Goal: Task Accomplishment & Management: Use online tool/utility

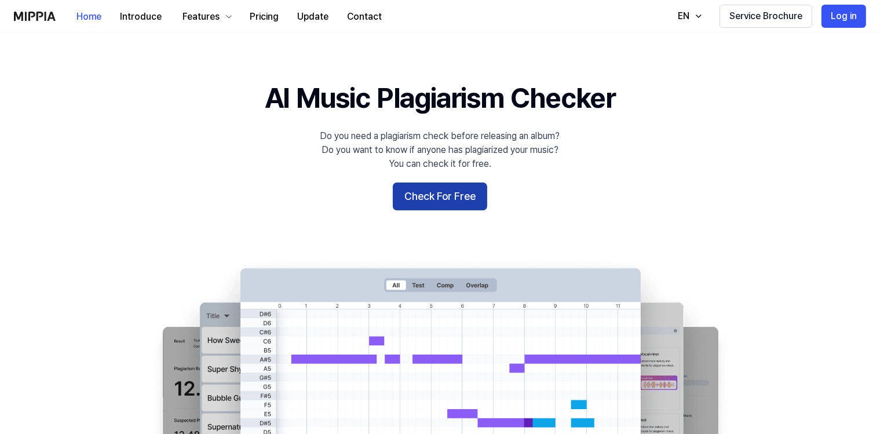
click at [438, 199] on button "Check For Free" at bounding box center [440, 196] width 94 height 28
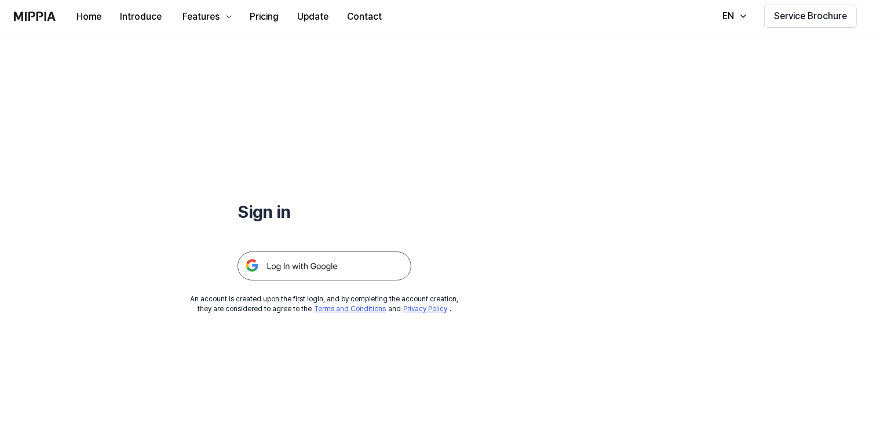
click at [309, 266] on img at bounding box center [325, 265] width 174 height 29
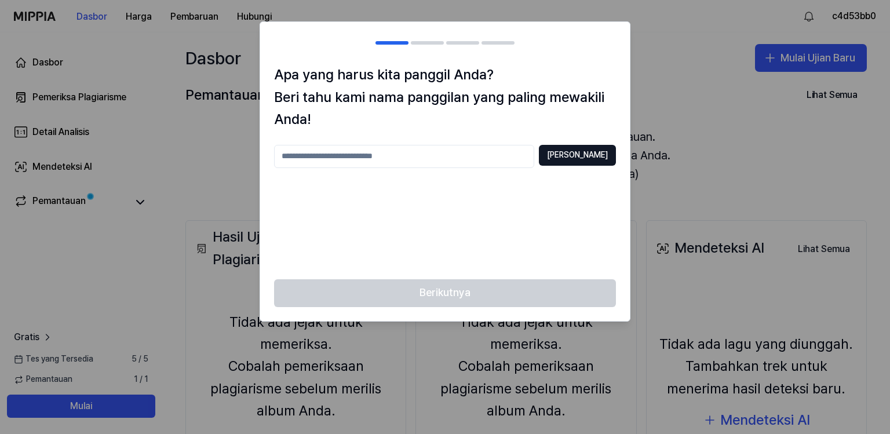
click at [309, 158] on input "text" at bounding box center [404, 156] width 260 height 23
type input "********"
click at [568, 159] on button "Periksa Duplikat" at bounding box center [577, 155] width 77 height 21
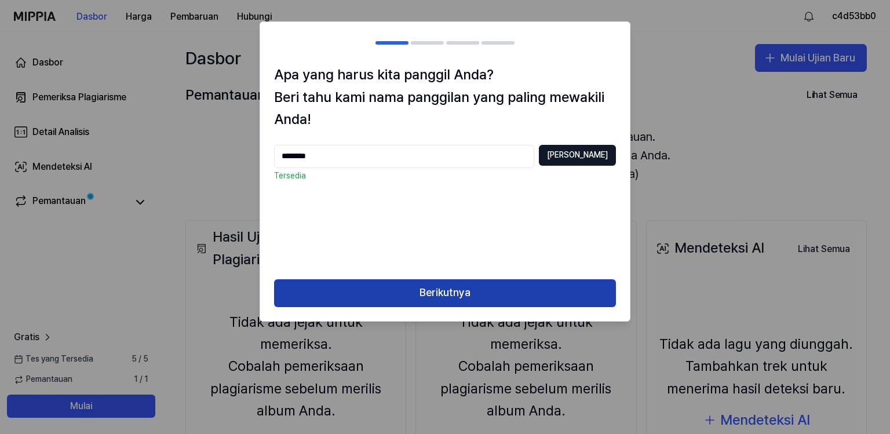
click at [479, 294] on button "Berikutnya" at bounding box center [445, 293] width 342 height 28
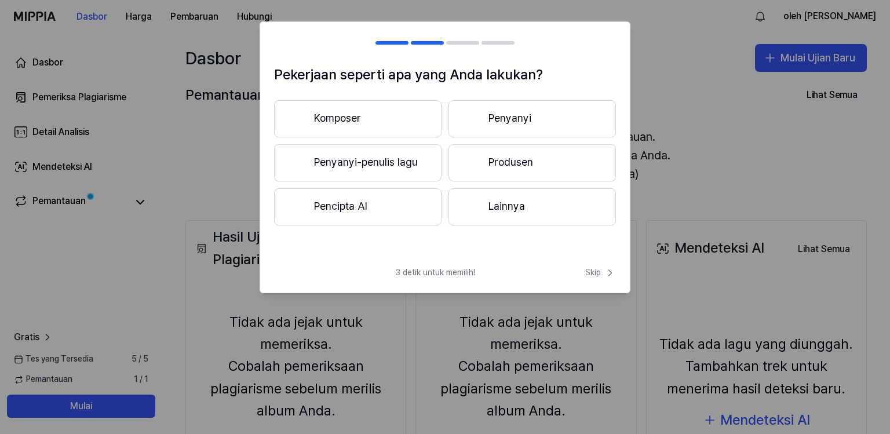
click at [395, 45] on h2 at bounding box center [445, 43] width 370 height 42
click at [391, 42] on div at bounding box center [391, 42] width 33 height 3
click at [421, 42] on div at bounding box center [427, 42] width 33 height 3
click at [384, 40] on h2 at bounding box center [445, 43] width 370 height 42
click at [378, 166] on button "Penyanyi-penulis lagu" at bounding box center [357, 162] width 167 height 37
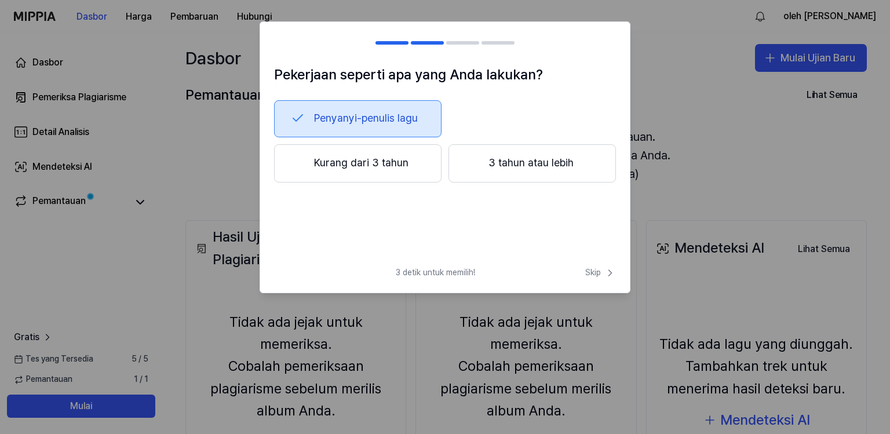
click at [532, 166] on button "3 tahun atau lebih" at bounding box center [531, 163] width 167 height 38
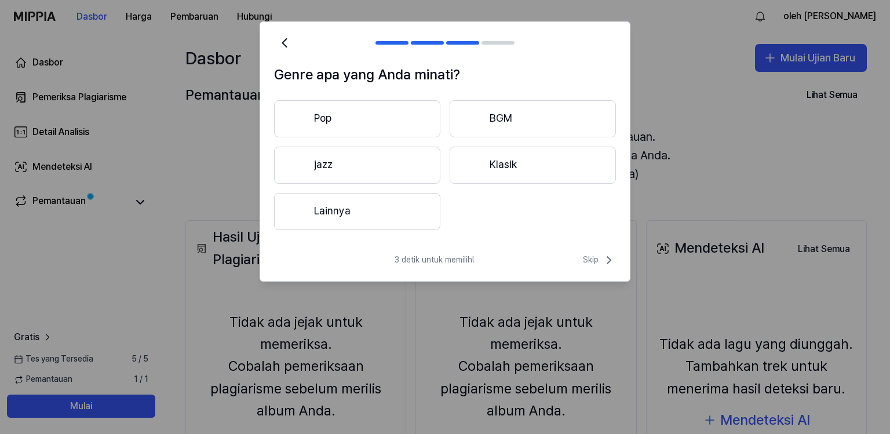
click at [354, 210] on button "Lainnya" at bounding box center [357, 211] width 166 height 37
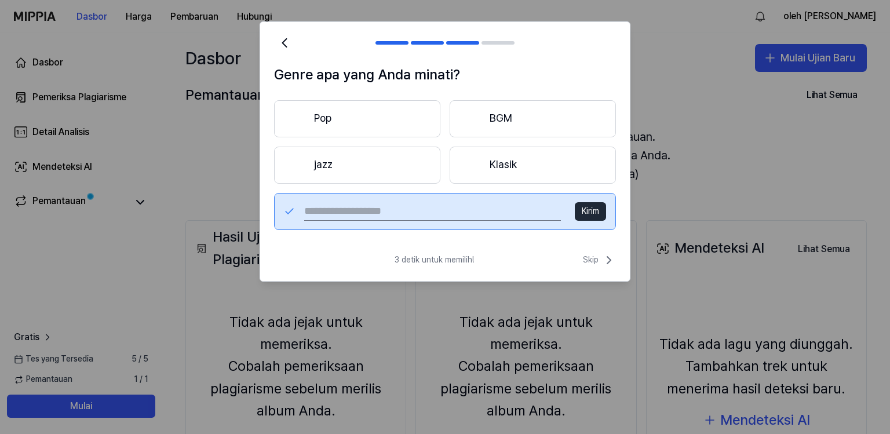
click at [377, 208] on input "text" at bounding box center [432, 211] width 257 height 19
type input "**********"
click at [588, 214] on button "Kirim" at bounding box center [590, 211] width 31 height 19
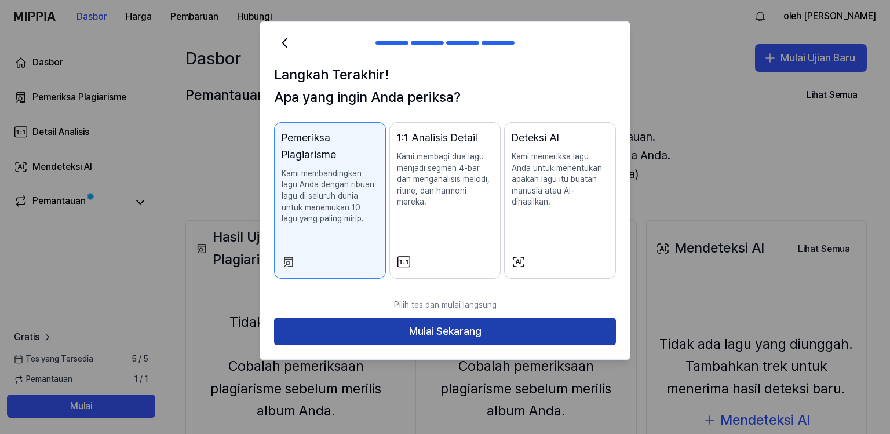
click at [437, 331] on button "Mulai Sekarang" at bounding box center [445, 331] width 342 height 28
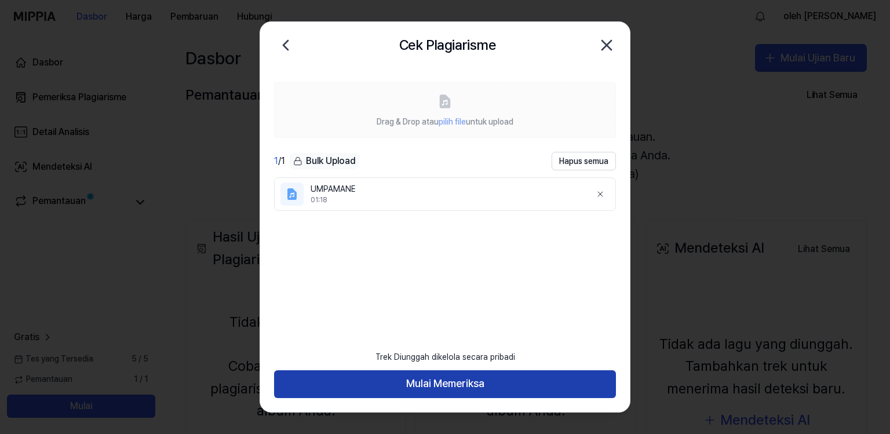
click at [477, 385] on button "Mulai Memeriksa" at bounding box center [445, 384] width 342 height 28
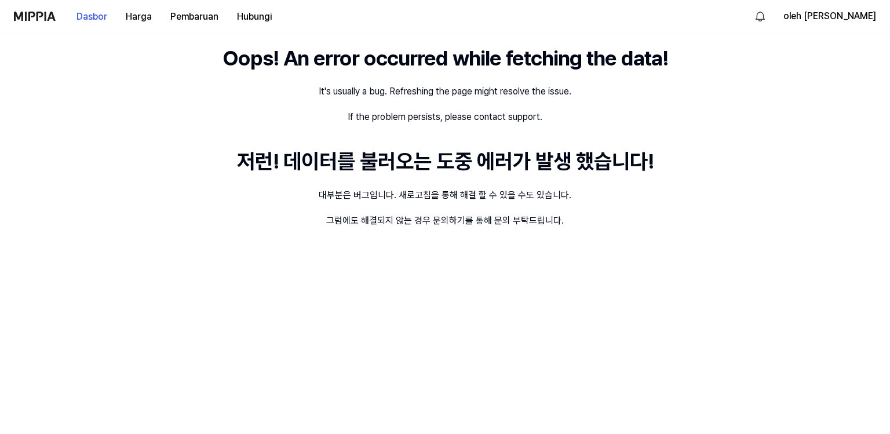
click at [708, 189] on body "Dasbor Harga Pembaruan Hubungi oleh cah edan Oops! An error occurred while fetc…" at bounding box center [445, 217] width 890 height 434
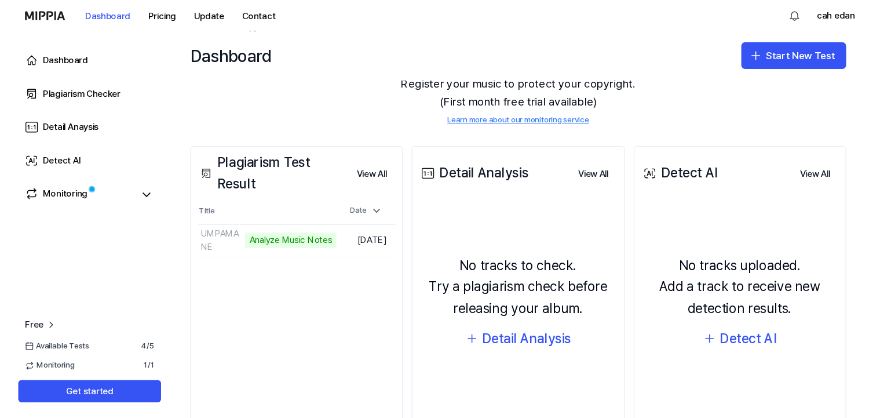
scroll to position [118, 0]
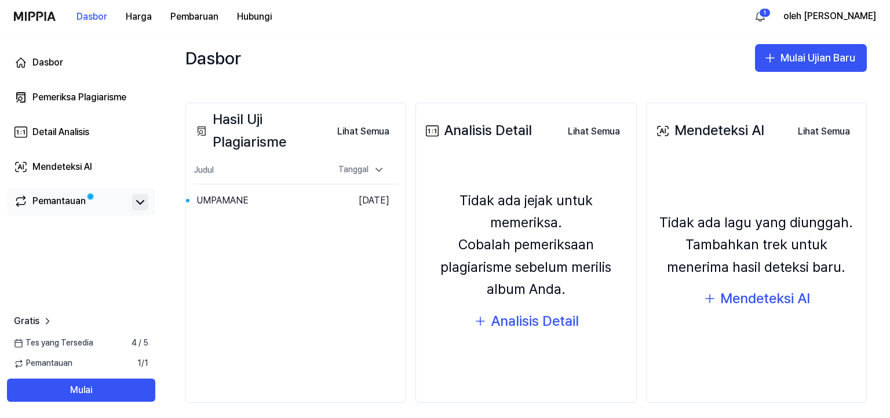
click at [140, 202] on icon at bounding box center [140, 201] width 7 height 3
click at [263, 202] on button "Pergi ke hasil" at bounding box center [293, 200] width 61 height 19
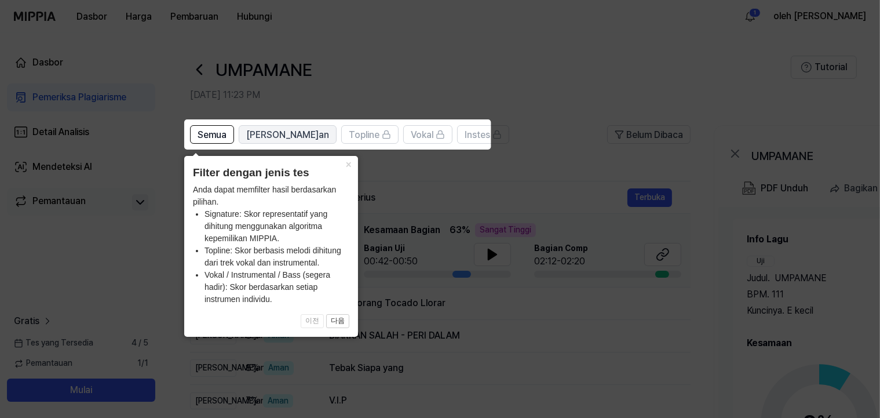
click at [273, 141] on span "[PERSON_NAME]an" at bounding box center [287, 135] width 83 height 14
click at [346, 163] on button "×" at bounding box center [348, 164] width 19 height 16
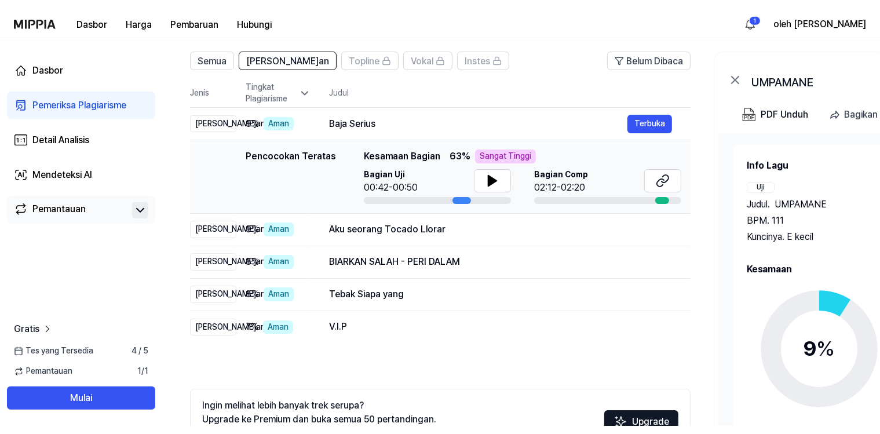
scroll to position [44, 0]
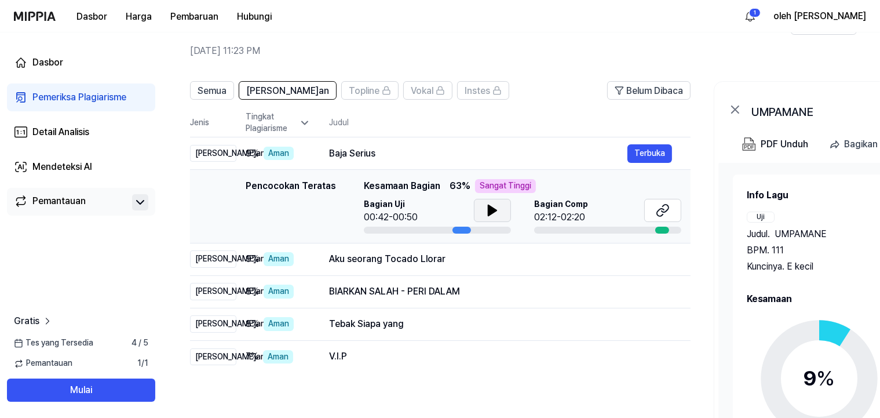
click at [490, 214] on icon at bounding box center [492, 210] width 8 height 10
click at [490, 214] on icon at bounding box center [490, 210] width 2 height 9
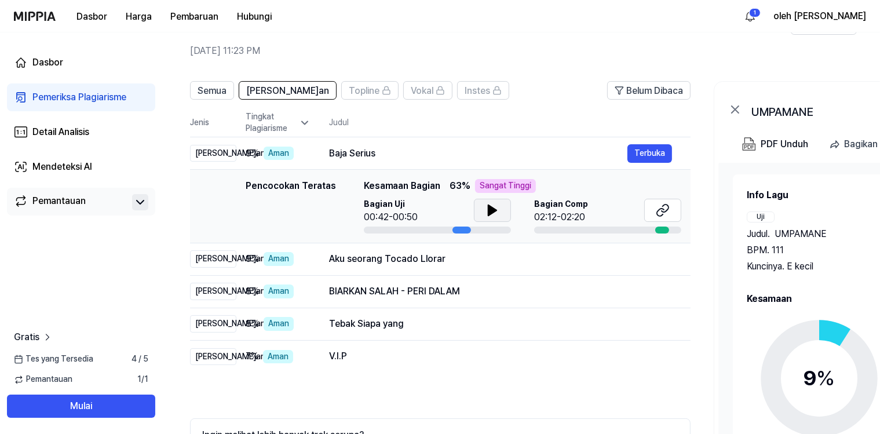
click at [493, 211] on icon at bounding box center [492, 210] width 8 height 10
click at [488, 214] on icon at bounding box center [492, 210] width 8 height 10
click at [486, 214] on icon at bounding box center [492, 210] width 14 height 14
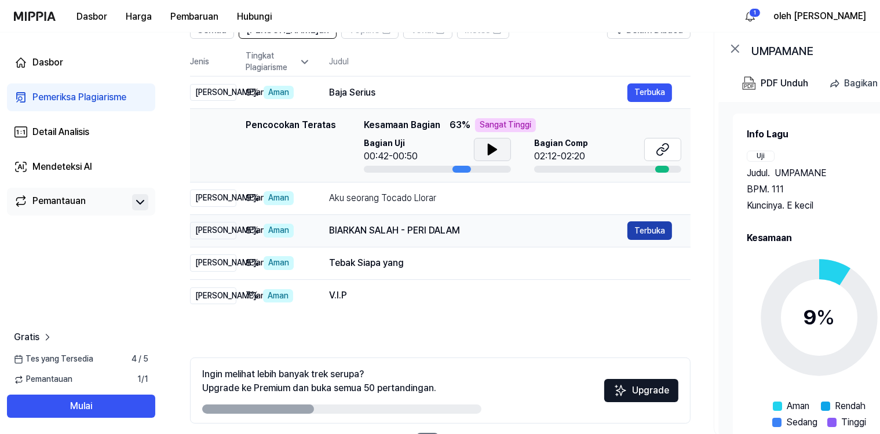
click at [648, 235] on button "Terbuka" at bounding box center [649, 230] width 45 height 19
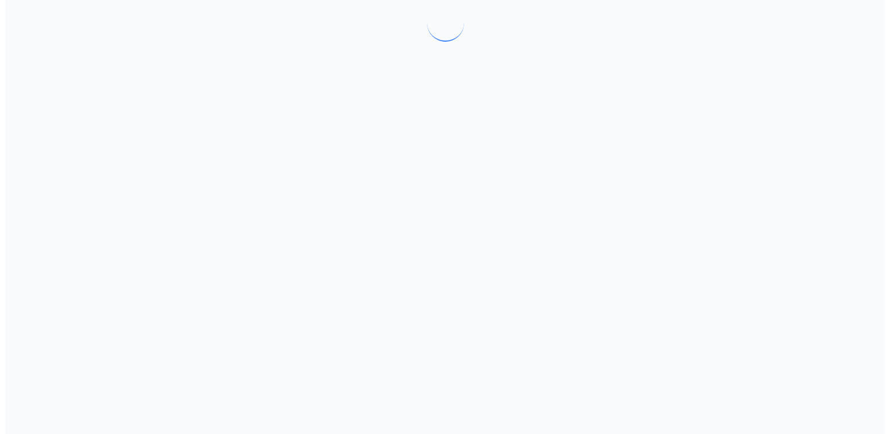
scroll to position [0, 0]
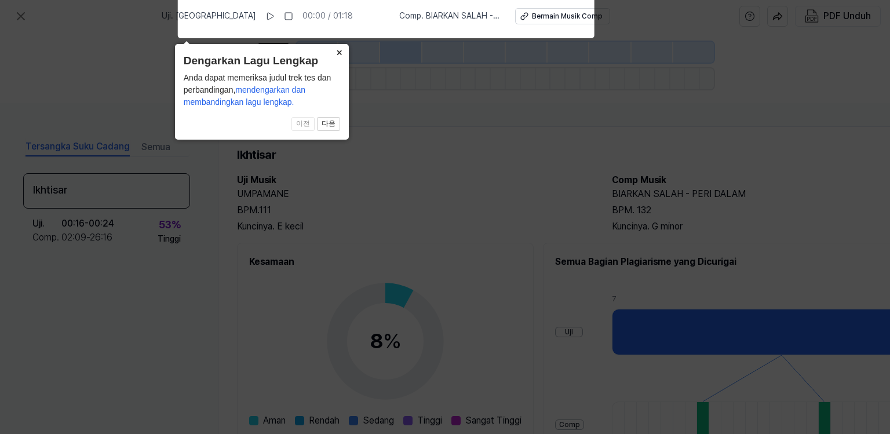
click at [339, 54] on button "×" at bounding box center [339, 52] width 19 height 16
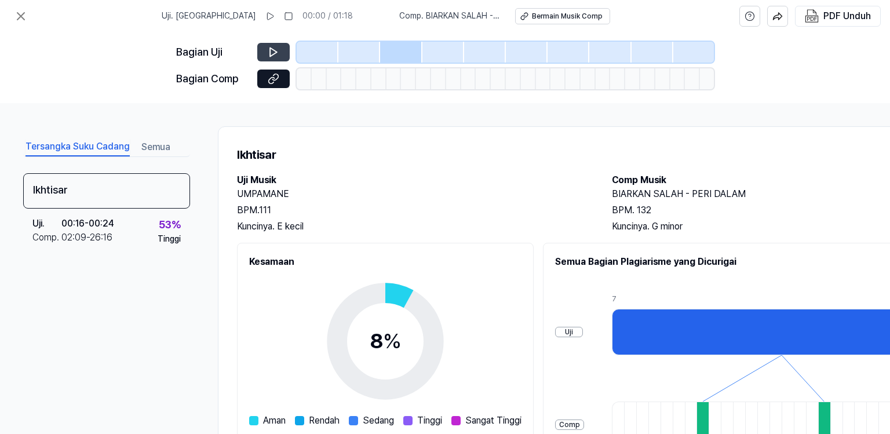
click at [277, 56] on icon at bounding box center [274, 52] width 12 height 12
click at [273, 53] on icon at bounding box center [274, 52] width 12 height 12
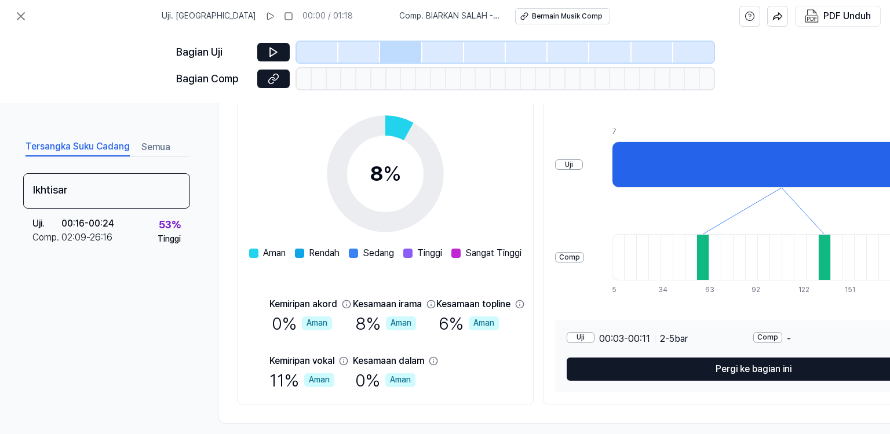
scroll to position [189, 0]
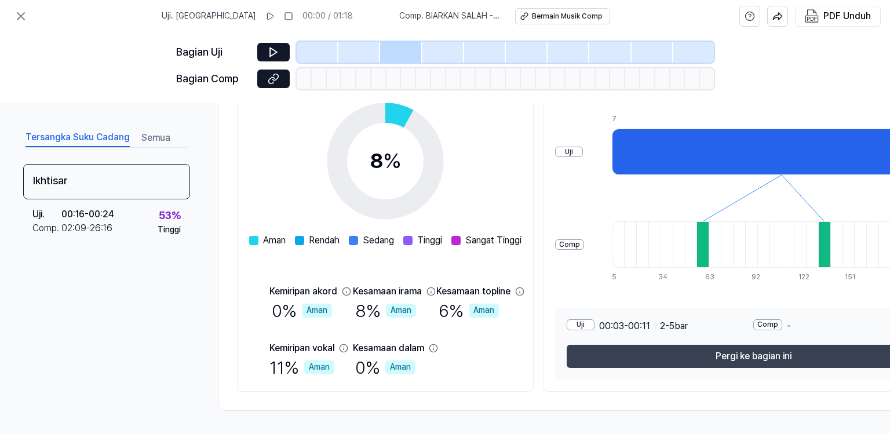
click at [753, 347] on button "Pergi ke bagian ini" at bounding box center [753, 356] width 373 height 23
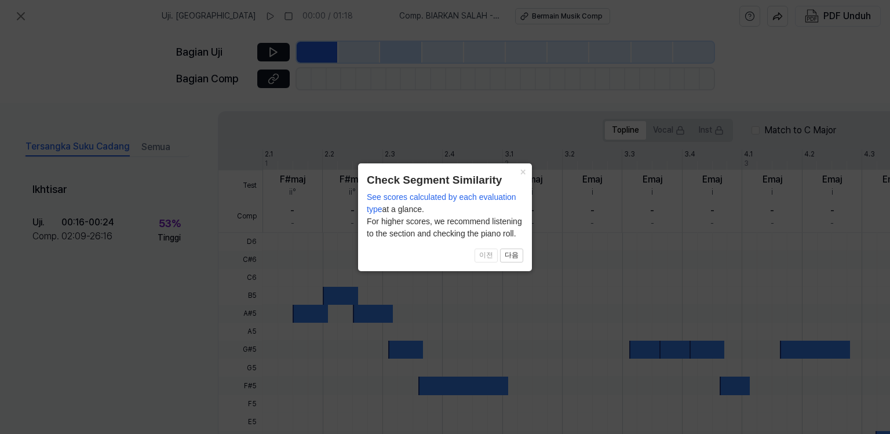
scroll to position [345, 0]
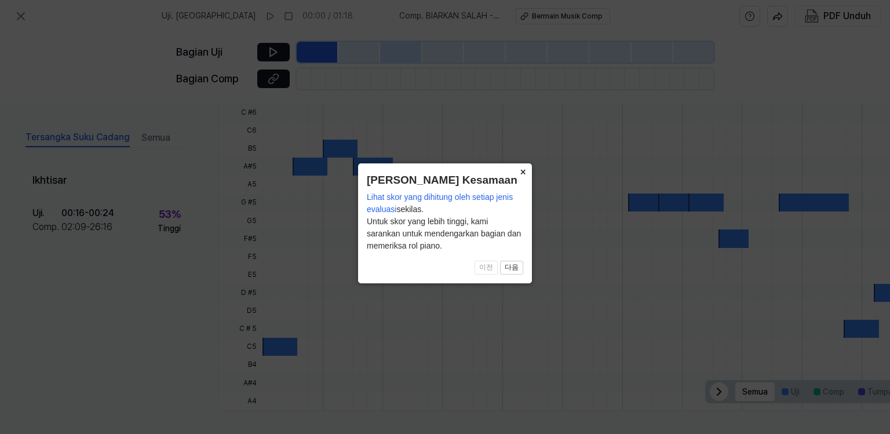
click at [516, 172] on button "×" at bounding box center [522, 171] width 19 height 16
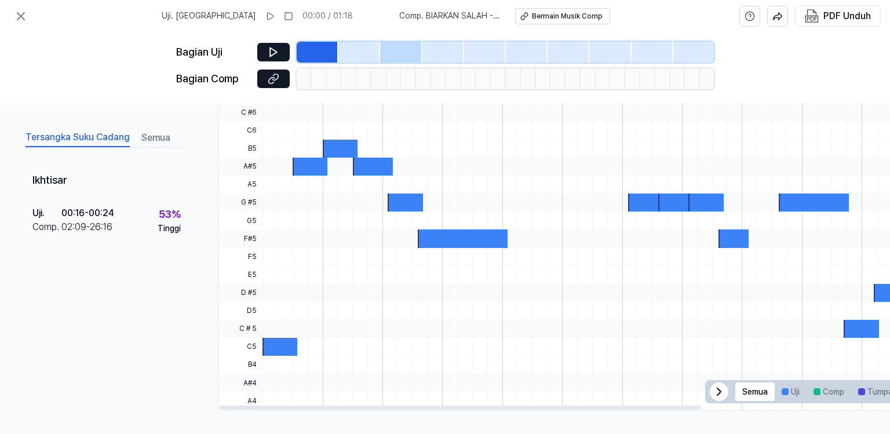
click at [280, 110] on div at bounding box center [740, 113] width 957 height 18
click at [712, 385] on icon at bounding box center [719, 392] width 14 height 14
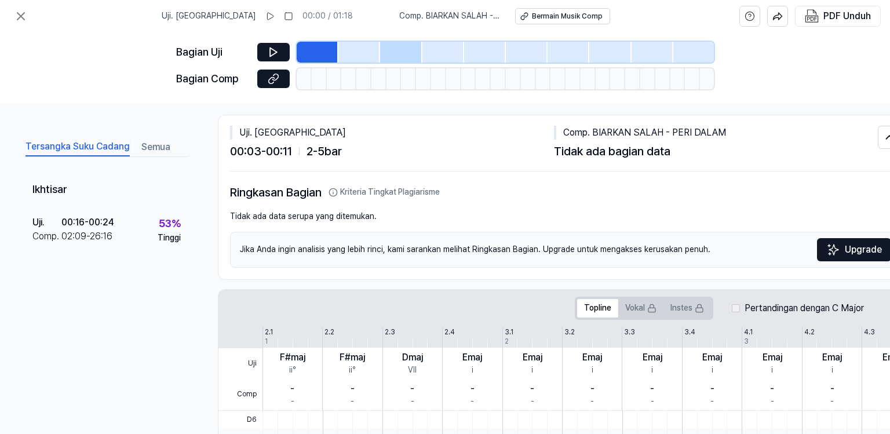
scroll to position [78, 0]
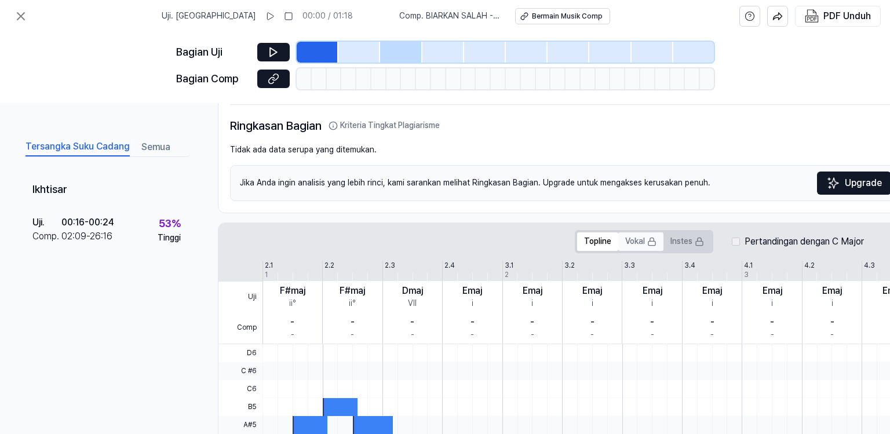
click at [637, 238] on button "Vokal" at bounding box center [640, 241] width 45 height 19
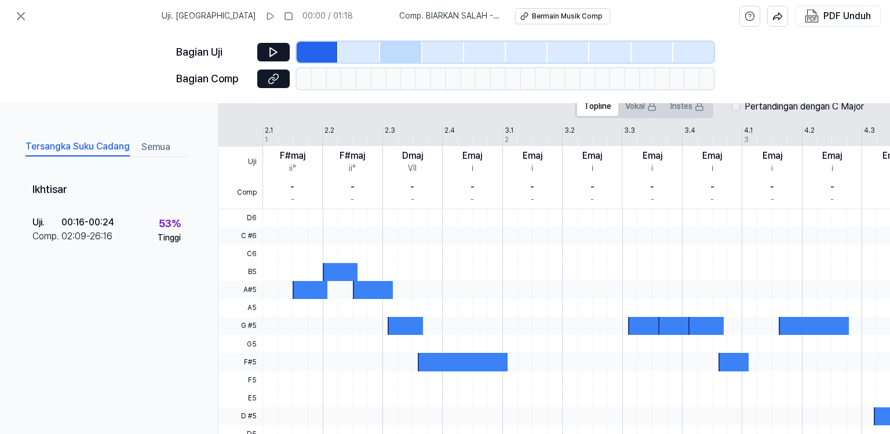
scroll to position [211, 0]
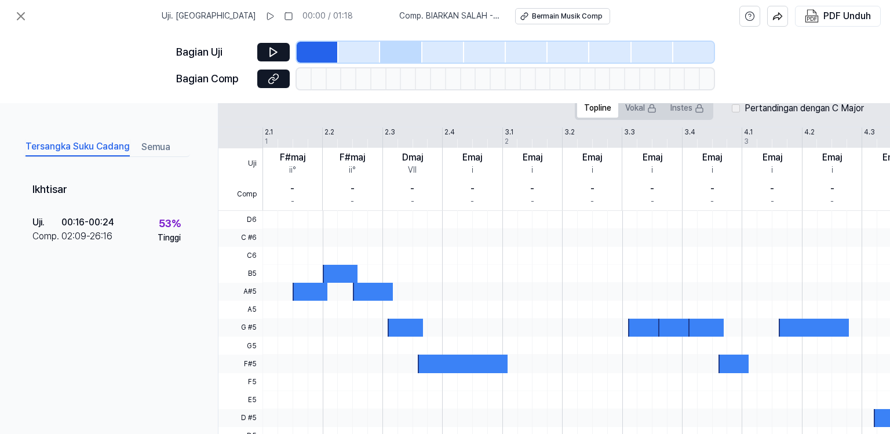
click at [279, 193] on div "- -" at bounding box center [292, 194] width 60 height 31
click at [272, 139] on div "Uji Comp 2.1 2.2 2.3 2.4 3.1 3.2 3.3 3.4 4.1 4.2 4.3 4.4 5.1 5.2 5.3 5.4 6.1 1 …" at bounding box center [718, 168] width 1001 height 83
click at [268, 137] on div "Uji Comp 2.1 2.2 2.3 2.4 3.1 3.2 3.3 3.4 4.1 4.2 4.3 4.4 5.1 5.2 5.3 5.4 6.1 1 …" at bounding box center [718, 168] width 1001 height 83
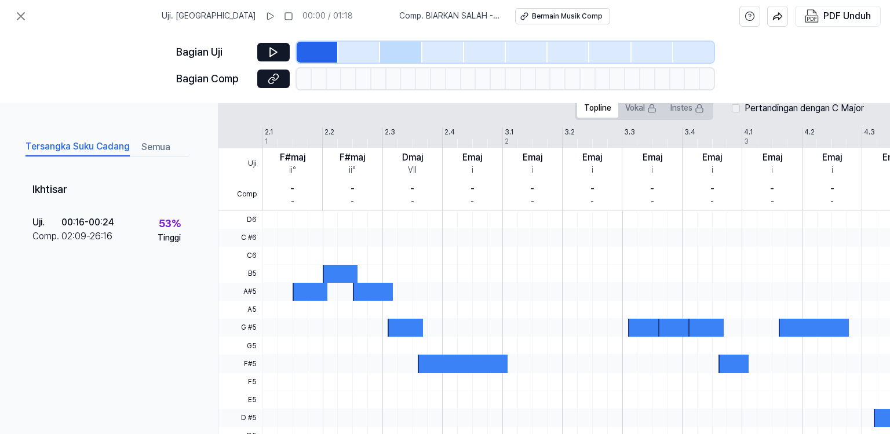
drag, startPoint x: 277, startPoint y: 212, endPoint x: 280, endPoint y: 228, distance: 15.9
click at [277, 215] on div at bounding box center [740, 373] width 957 height 324
click at [280, 229] on div at bounding box center [740, 238] width 957 height 18
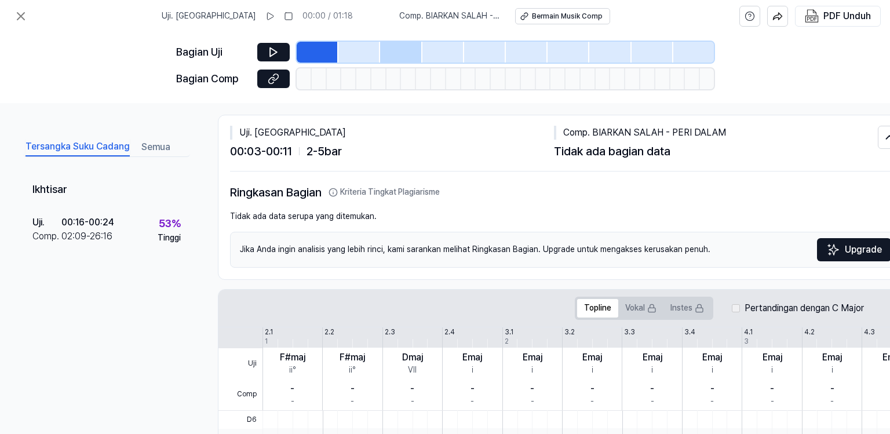
scroll to position [0, 0]
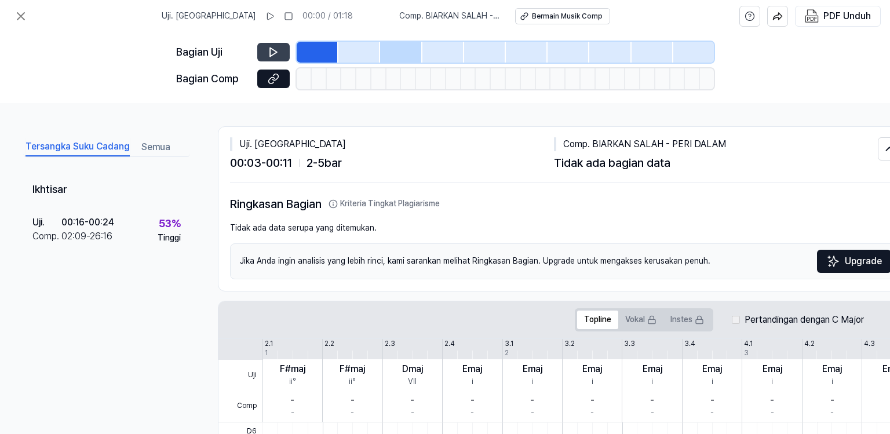
click at [271, 52] on icon at bounding box center [273, 52] width 7 height 9
click at [286, 19] on icon at bounding box center [290, 16] width 9 height 9
click at [21, 18] on icon at bounding box center [21, 16] width 14 height 14
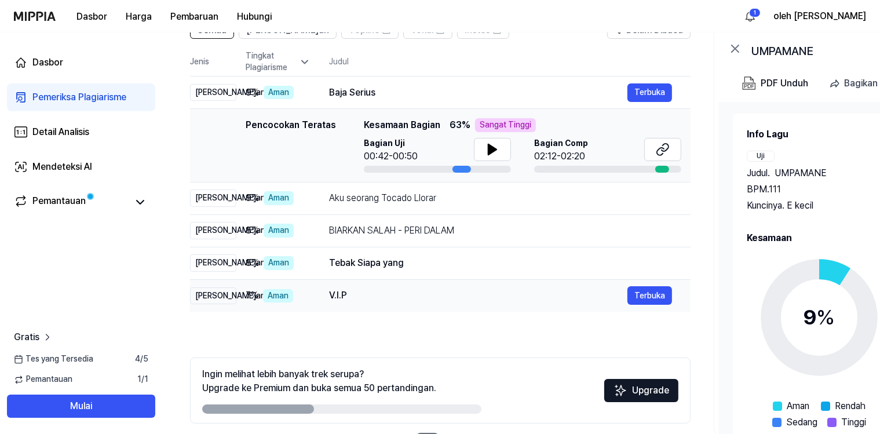
scroll to position [150, 0]
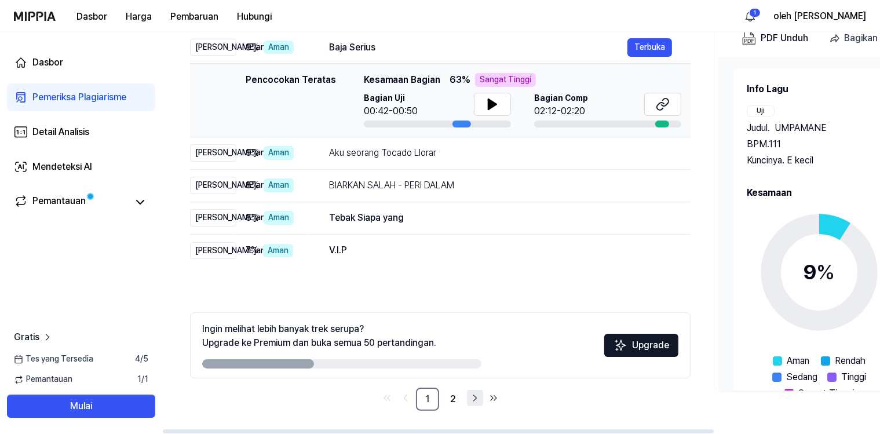
click at [472, 401] on icon "Pergi ke halaman berikutnya" at bounding box center [475, 398] width 12 height 14
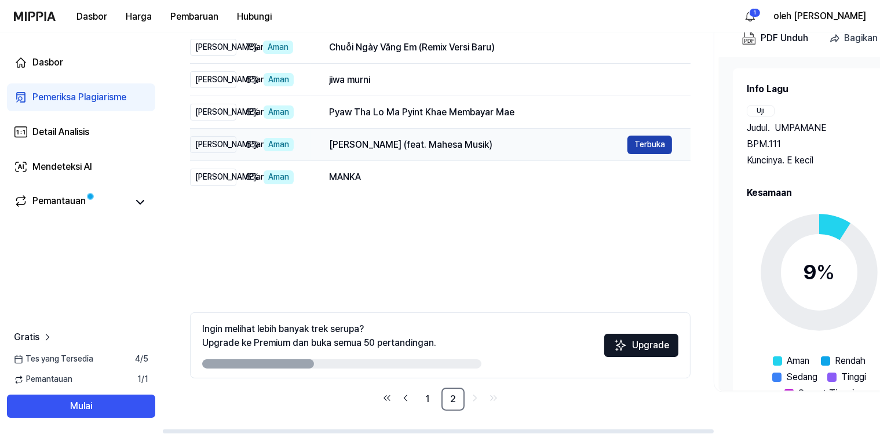
click at [648, 147] on button "Terbuka" at bounding box center [649, 145] width 45 height 19
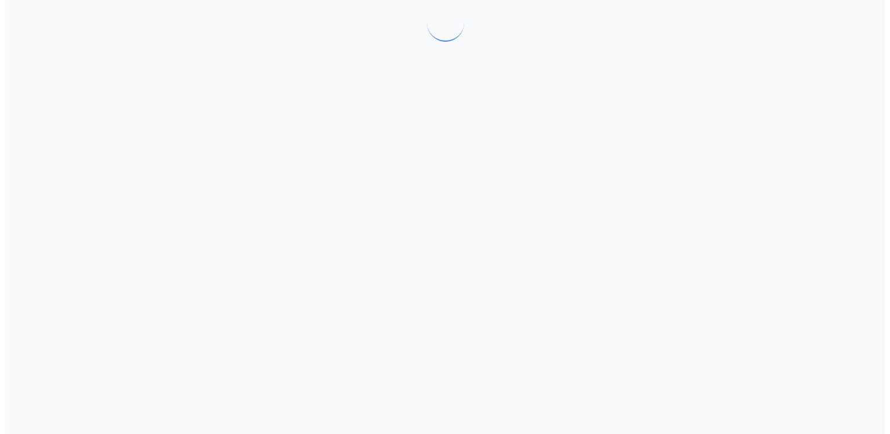
scroll to position [0, 0]
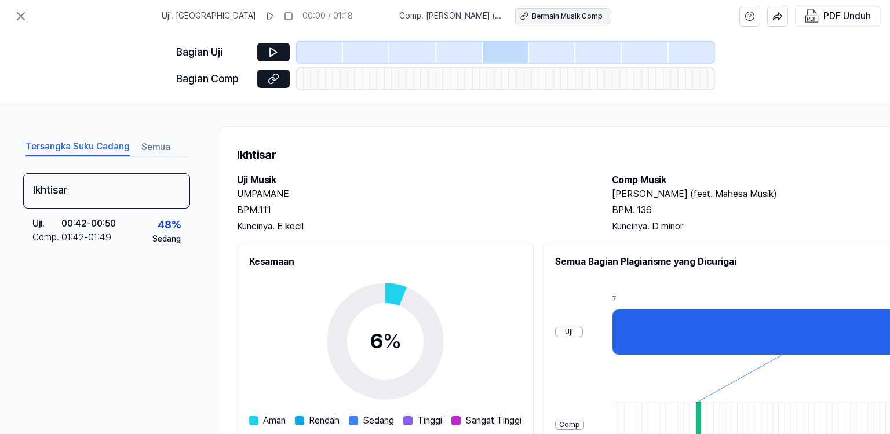
click at [532, 20] on div "Bermain Musik Comp" at bounding box center [567, 17] width 71 height 10
click at [21, 11] on icon at bounding box center [21, 16] width 14 height 14
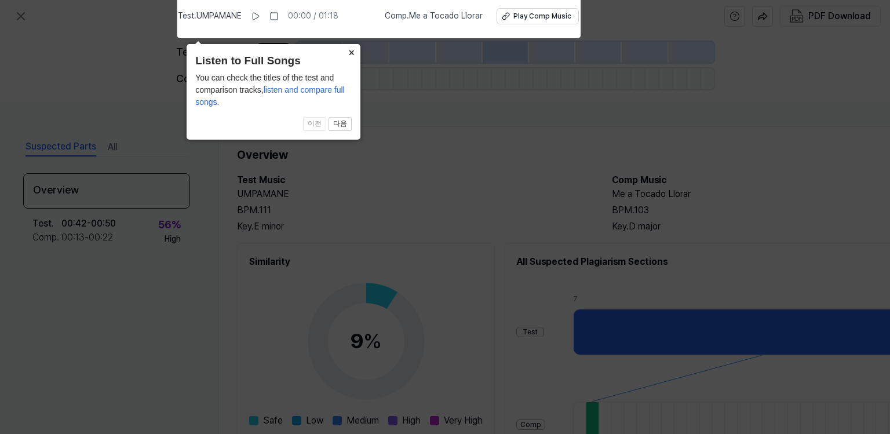
click at [352, 56] on button "×" at bounding box center [351, 52] width 19 height 16
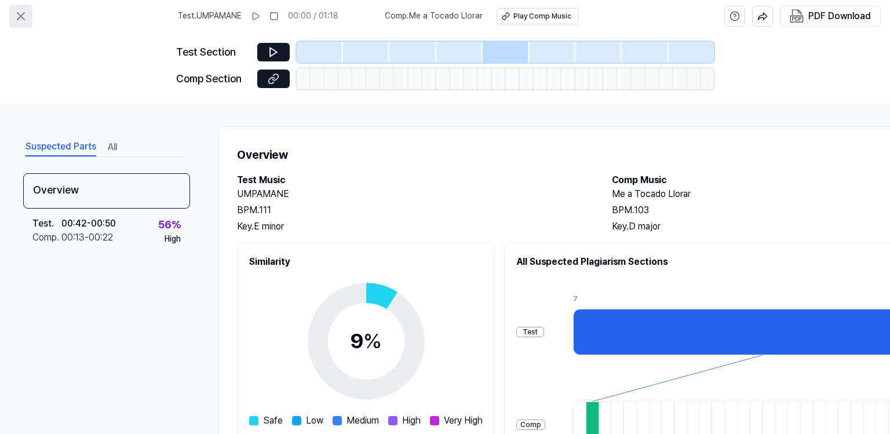
click at [27, 19] on icon at bounding box center [21, 16] width 14 height 14
click at [20, 15] on icon at bounding box center [20, 16] width 7 height 7
